Goal: Information Seeking & Learning: Learn about a topic

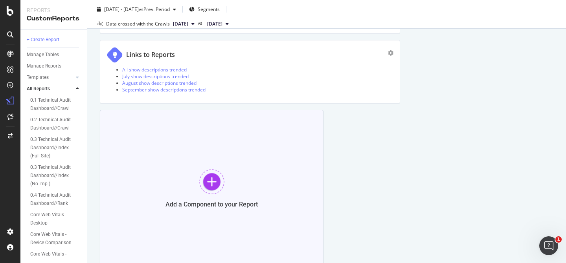
scroll to position [1048, 0]
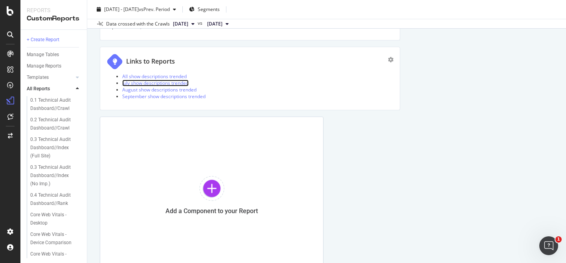
click at [164, 82] on link "July show descriptions trended" at bounding box center [155, 83] width 66 height 7
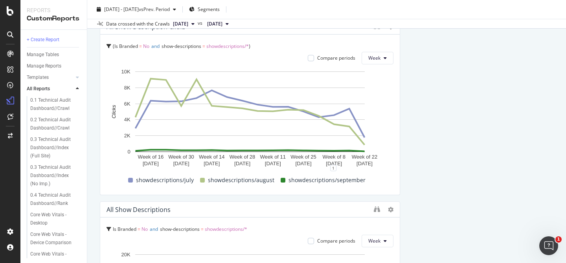
scroll to position [90, 0]
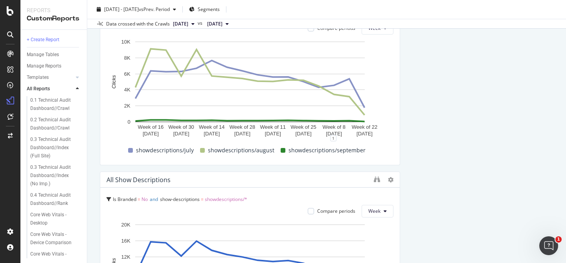
click at [223, 200] on span "showdescriptions/*" at bounding box center [226, 199] width 42 height 7
click at [391, 182] on icon at bounding box center [391, 180] width 6 height 6
click at [356, 196] on div "Is Branded = No and show-descriptions = showdescriptions/*" at bounding box center [250, 199] width 287 height 11
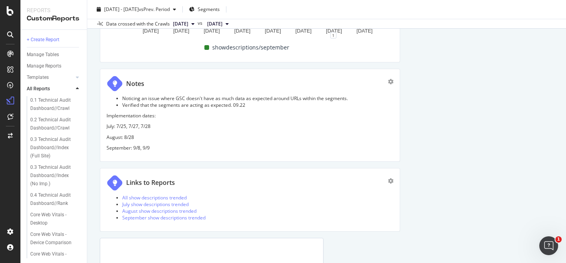
scroll to position [936, 0]
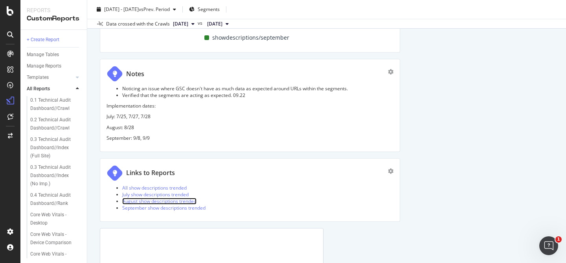
click at [155, 200] on link "August show descriptions trended" at bounding box center [159, 201] width 74 height 7
click at [166, 209] on link "September show descriptions trended" at bounding box center [163, 208] width 83 height 7
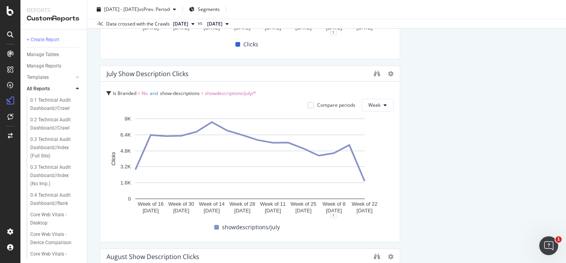
scroll to position [385, 0]
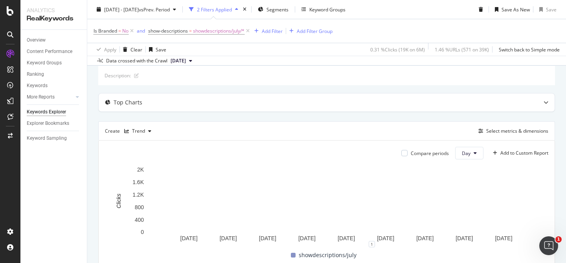
scroll to position [44, 0]
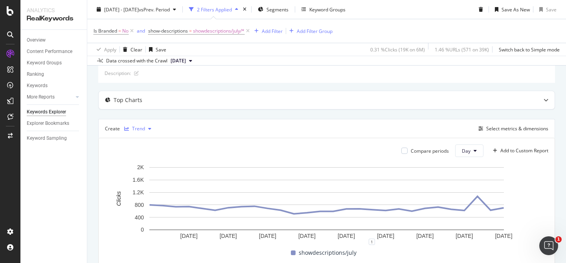
click at [144, 131] on div "Trend" at bounding box center [138, 129] width 13 height 5
click at [145, 140] on div "Table" at bounding box center [146, 142] width 12 height 7
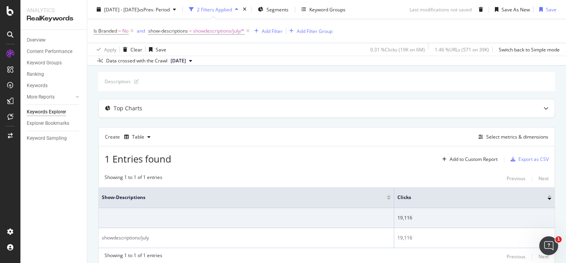
scroll to position [38, 0]
click at [144, 134] on div "button" at bounding box center [148, 135] width 9 height 5
click at [276, 165] on div "1 Entries found Add to Custom Report Export as CSV Showing 1 to 1 of 1 entries …" at bounding box center [326, 205] width 457 height 120
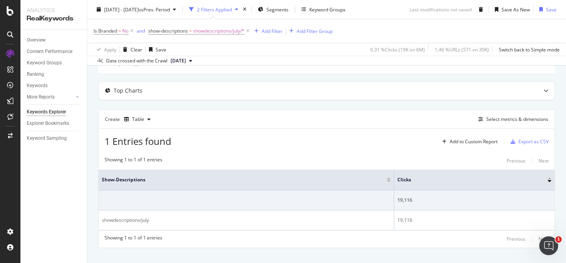
scroll to position [0, 0]
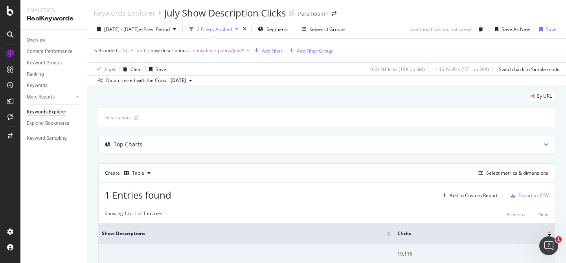
click at [186, 80] on span "2025 Sep. 15th" at bounding box center [178, 80] width 15 height 7
click at [205, 105] on div "2025 Sep. 22nd 500K URLs" at bounding box center [195, 107] width 50 height 7
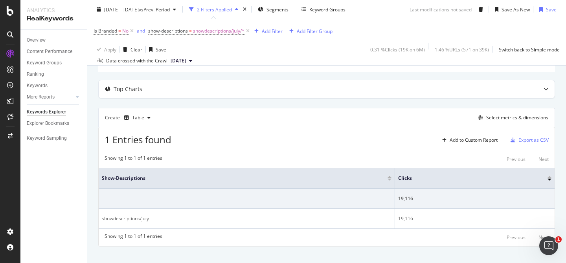
scroll to position [26, 0]
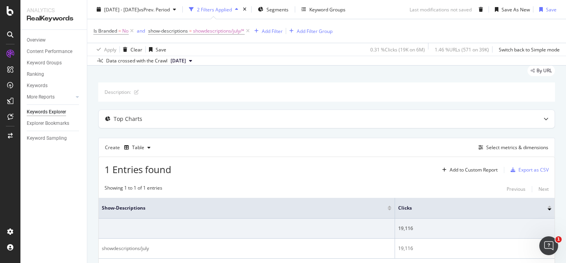
click at [186, 59] on span "[DATE]" at bounding box center [178, 60] width 15 height 7
click at [187, 94] on div "2025 Sep. 15th 500K URLs" at bounding box center [200, 100] width 74 height 15
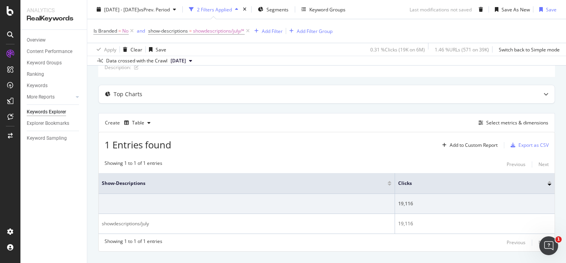
scroll to position [66, 0]
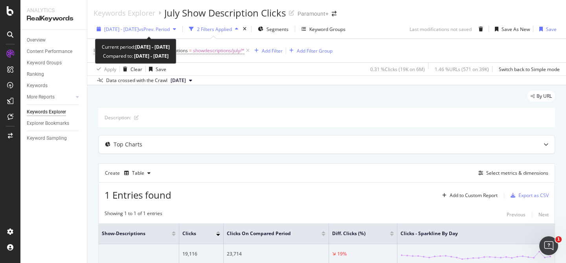
click at [176, 29] on icon "button" at bounding box center [174, 29] width 3 height 5
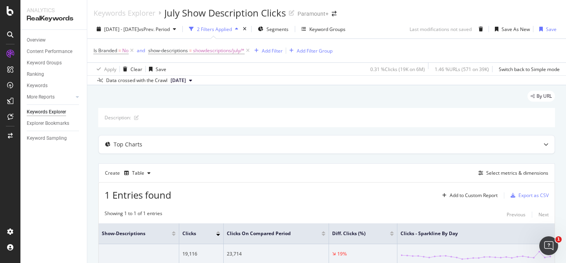
click at [288, 100] on div "By URL" at bounding box center [326, 99] width 457 height 17
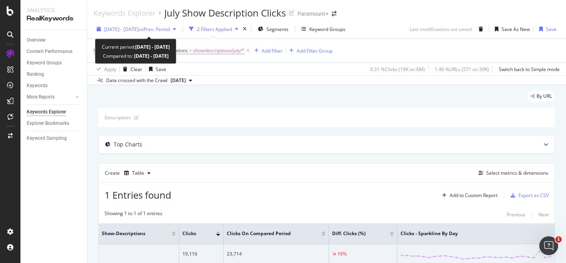
click at [170, 27] on span "vs Prev. Period" at bounding box center [154, 29] width 31 height 7
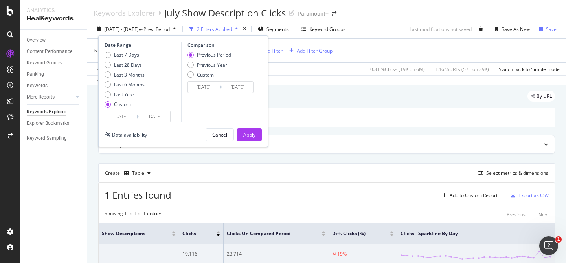
click at [122, 118] on input "[DATE]" at bounding box center [120, 116] width 31 height 11
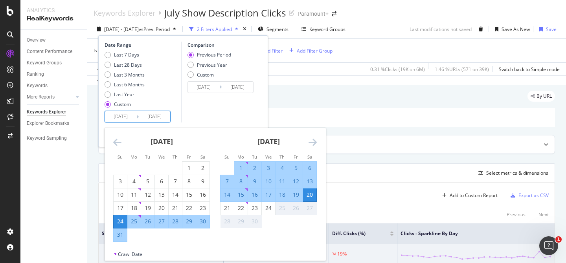
click at [116, 142] on icon "Move backward to switch to the previous month." at bounding box center [117, 142] width 8 height 9
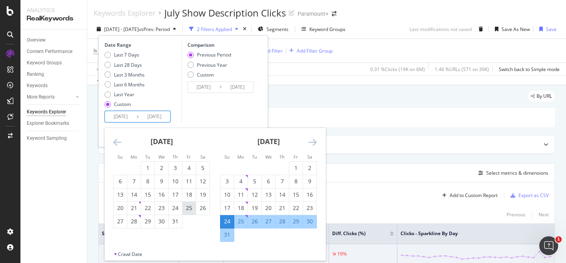
click at [190, 209] on div "25" at bounding box center [188, 209] width 13 height 8
type input "2025/07/25"
type input "2025/05/28"
type input "2025/07/24"
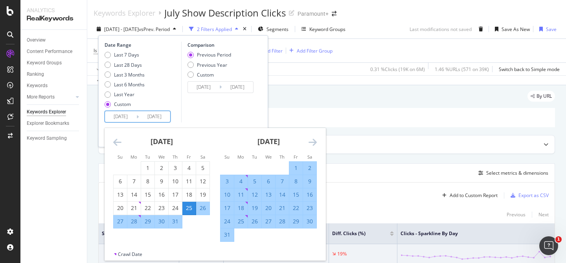
click at [313, 144] on icon "Move forward to switch to the next month." at bounding box center [313, 142] width 8 height 9
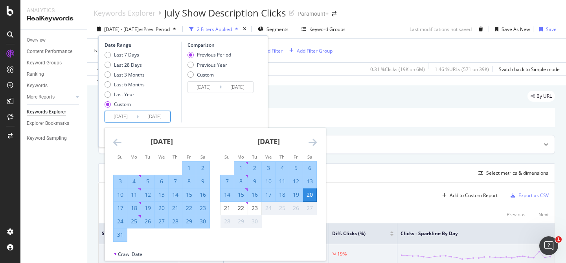
click at [294, 171] on div "5" at bounding box center [295, 168] width 13 height 8
type input "2025/09/05"
type input "2025/06/12"
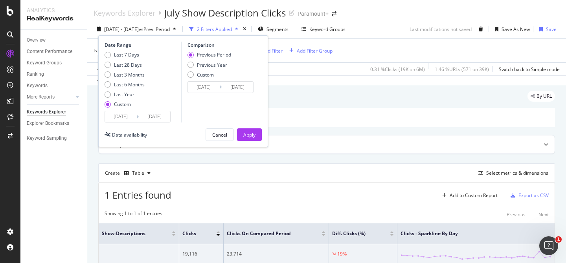
click at [211, 89] on input "2025/06/12" at bounding box center [203, 87] width 31 height 11
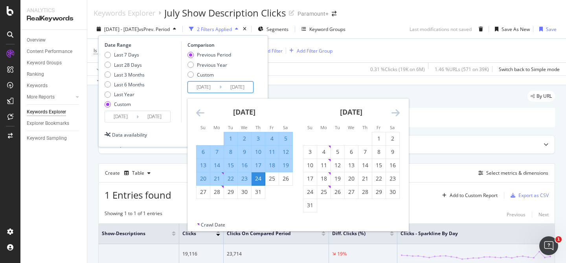
click at [200, 113] on icon "Move backward to switch to the previous month." at bounding box center [200, 112] width 8 height 9
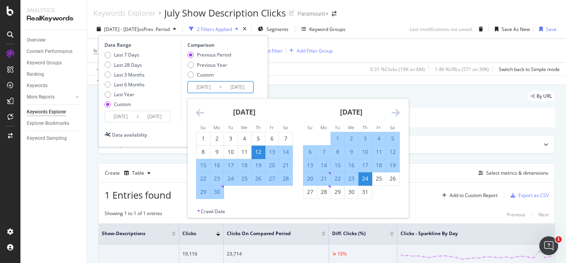
click at [258, 79] on div "Date Range Last 7 Days Last 28 Days Last 3 Months Last 6 Months Last Year Custo…" at bounding box center [183, 82] width 157 height 81
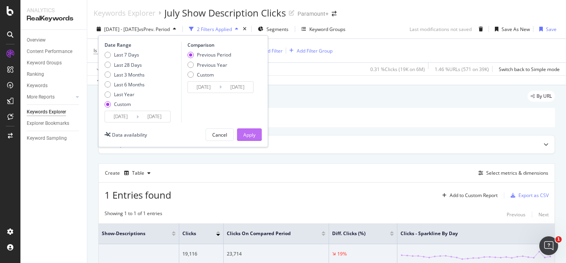
click at [249, 134] on div "Apply" at bounding box center [249, 135] width 12 height 7
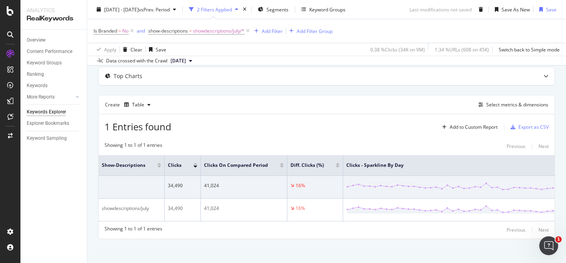
scroll to position [72, 0]
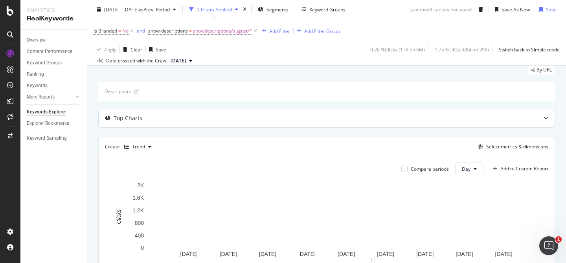
scroll to position [28, 0]
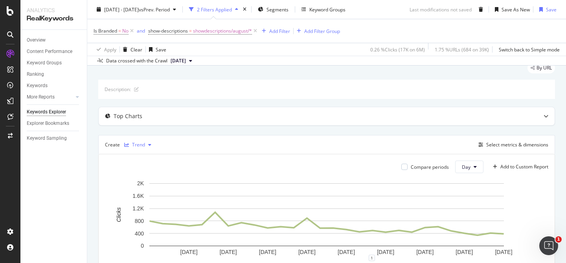
click at [145, 147] on div "button" at bounding box center [149, 145] width 9 height 5
click at [146, 161] on div "Table" at bounding box center [146, 158] width 12 height 7
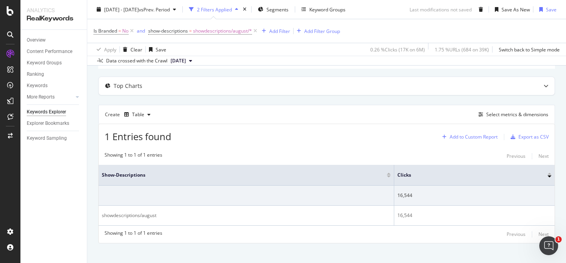
scroll to position [59, 0]
click at [508, 114] on div "Select metrics & dimensions" at bounding box center [517, 114] width 62 height 7
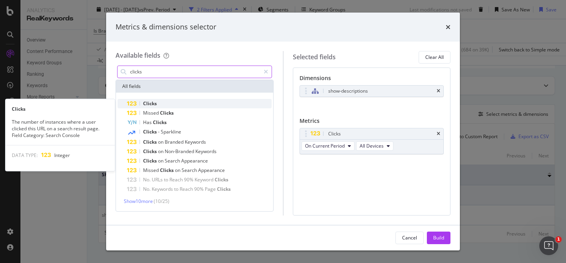
type input "clicks"
click at [163, 103] on div "Clicks" at bounding box center [199, 103] width 145 height 9
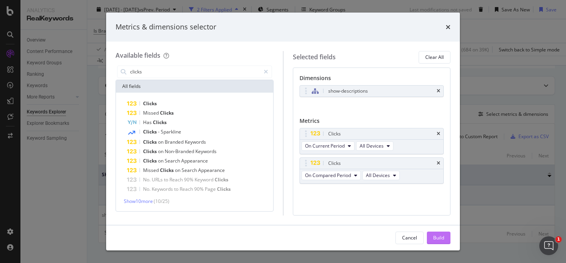
click at [442, 237] on div "Build" at bounding box center [438, 238] width 11 height 7
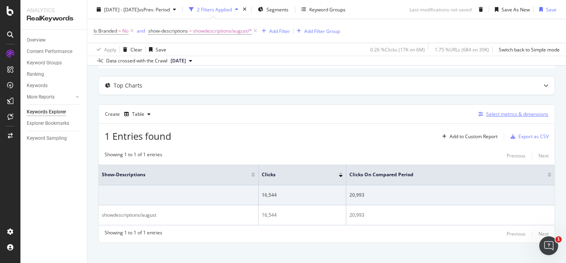
click at [520, 115] on div "Select metrics & dimensions" at bounding box center [517, 114] width 62 height 7
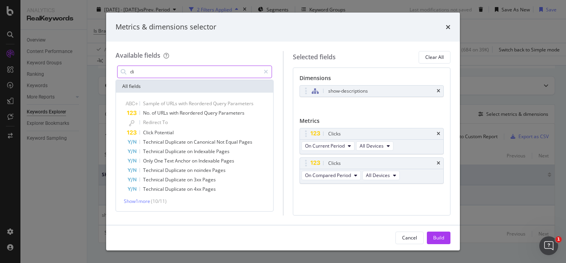
type input "d"
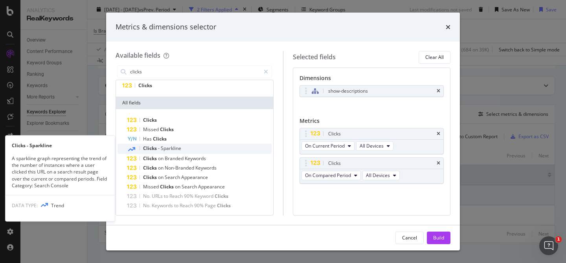
scroll to position [30, 0]
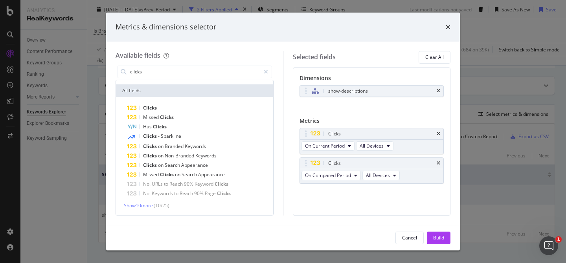
type input "clicks"
click at [150, 201] on div "Clicks Missed Clicks Has Clicks Clicks - Sparkline Clicks on Branded Keywords C…" at bounding box center [195, 156] width 154 height 106
click at [150, 204] on span "Show 10 more" at bounding box center [138, 206] width 29 height 7
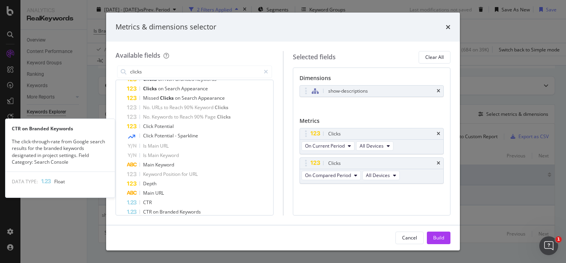
scroll to position [125, 0]
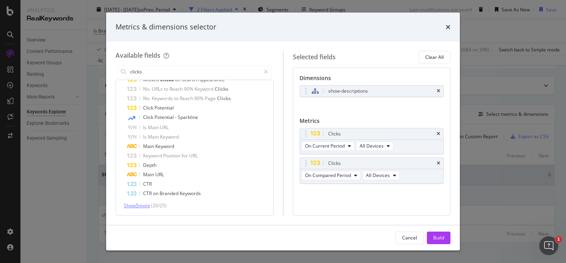
click at [150, 204] on span "Show 5 more" at bounding box center [137, 206] width 26 height 7
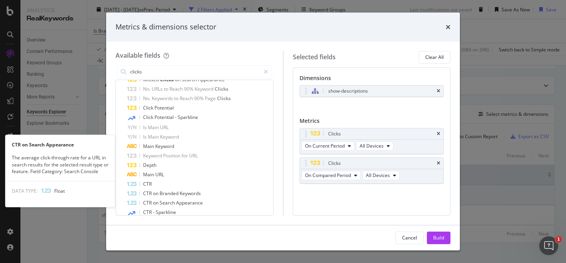
scroll to position [162, 0]
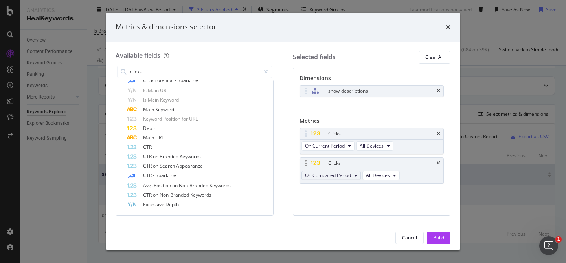
click at [318, 176] on span "On Compared Period" at bounding box center [328, 175] width 46 height 7
click at [421, 194] on div "Clicks On Current Period All Devices Clicks On Compared Period All Devices You …" at bounding box center [372, 164] width 145 height 73
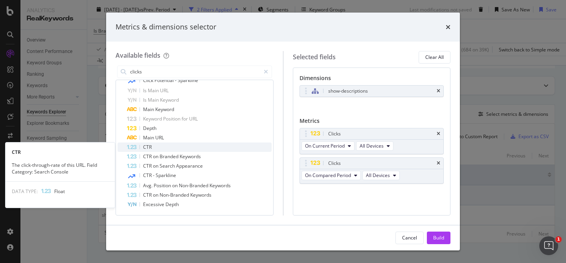
scroll to position [0, 0]
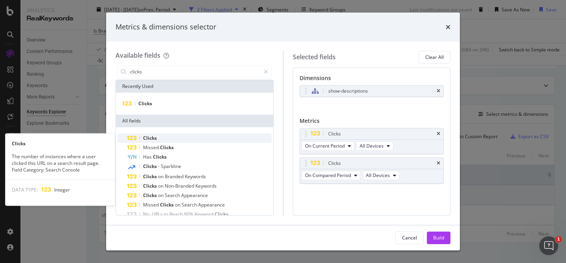
click at [165, 140] on div "Clicks" at bounding box center [199, 138] width 145 height 9
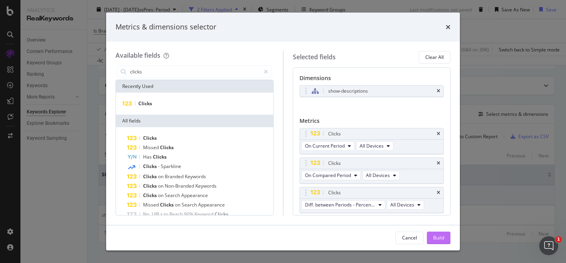
click at [435, 236] on div "Build" at bounding box center [438, 238] width 11 height 7
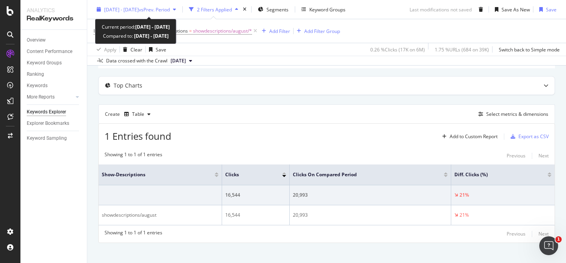
click at [170, 12] on span "vs Prev. Period" at bounding box center [154, 9] width 31 height 7
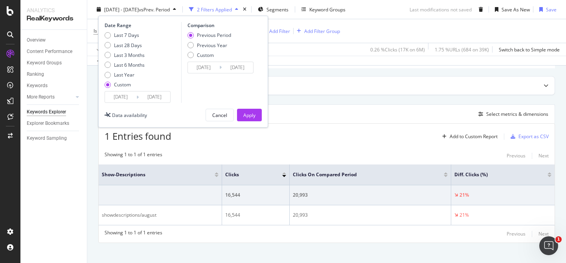
click at [149, 97] on input "2025/09/20" at bounding box center [154, 97] width 31 height 11
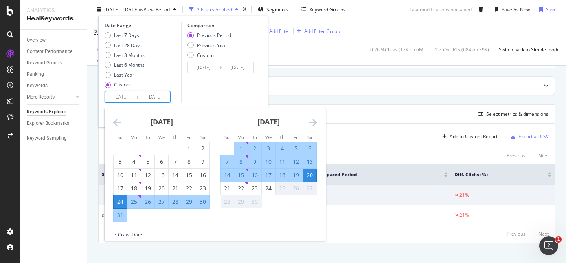
click at [178, 202] on div "28" at bounding box center [175, 202] width 13 height 8
type input "2025/08/28"
type input "2025/08/19"
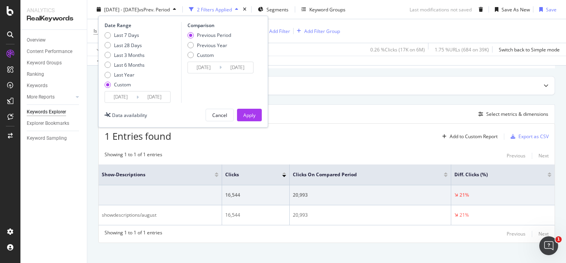
click at [157, 98] on input "2025/08/28" at bounding box center [154, 97] width 31 height 11
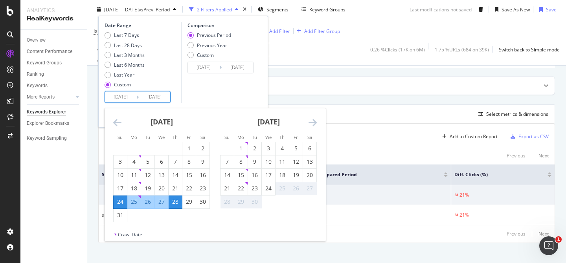
click at [176, 206] on div "28" at bounding box center [175, 202] width 13 height 13
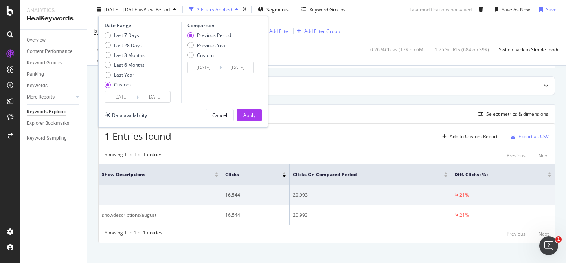
click at [151, 101] on input "2025/08/28" at bounding box center [154, 97] width 31 height 11
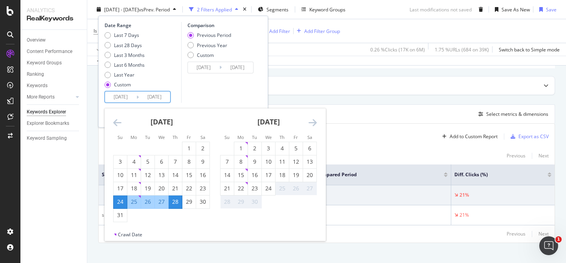
click at [126, 202] on div "24" at bounding box center [120, 202] width 13 height 8
type input "2025/08/24"
type input "2025/08/23"
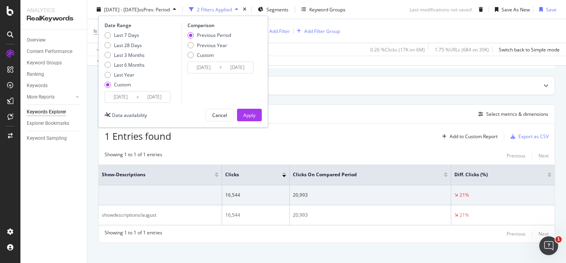
click at [147, 96] on input "2025/08/24" at bounding box center [154, 97] width 31 height 11
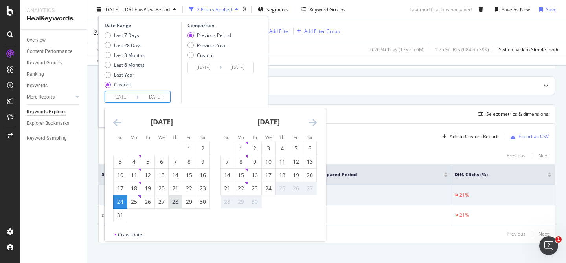
click at [178, 203] on div "28" at bounding box center [175, 202] width 13 height 8
type input "2025/08/28"
type input "2025/08/19"
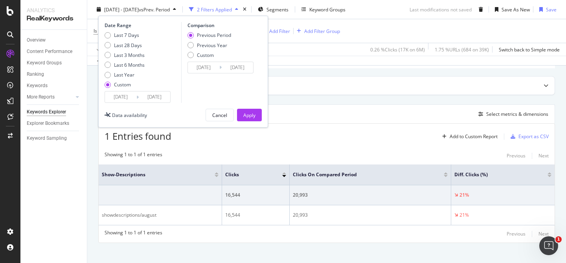
click at [152, 100] on input "2025/08/28" at bounding box center [154, 97] width 31 height 11
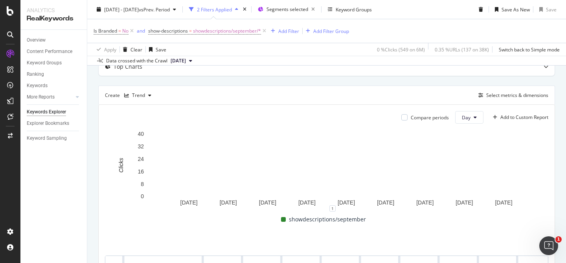
scroll to position [70, 0]
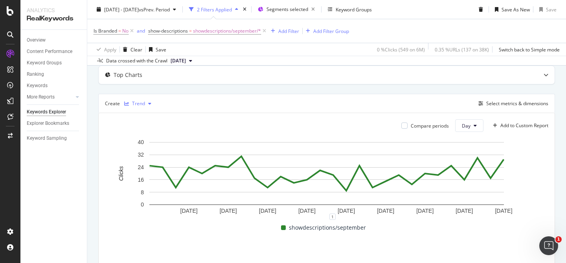
click at [139, 103] on div "Trend" at bounding box center [138, 103] width 13 height 5
click at [144, 121] on div "Table" at bounding box center [142, 117] width 36 height 10
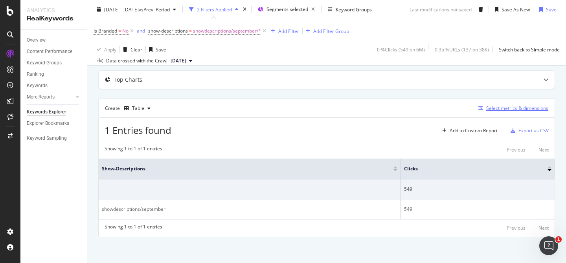
scroll to position [66, 0]
